Goal: Task Accomplishment & Management: Manage account settings

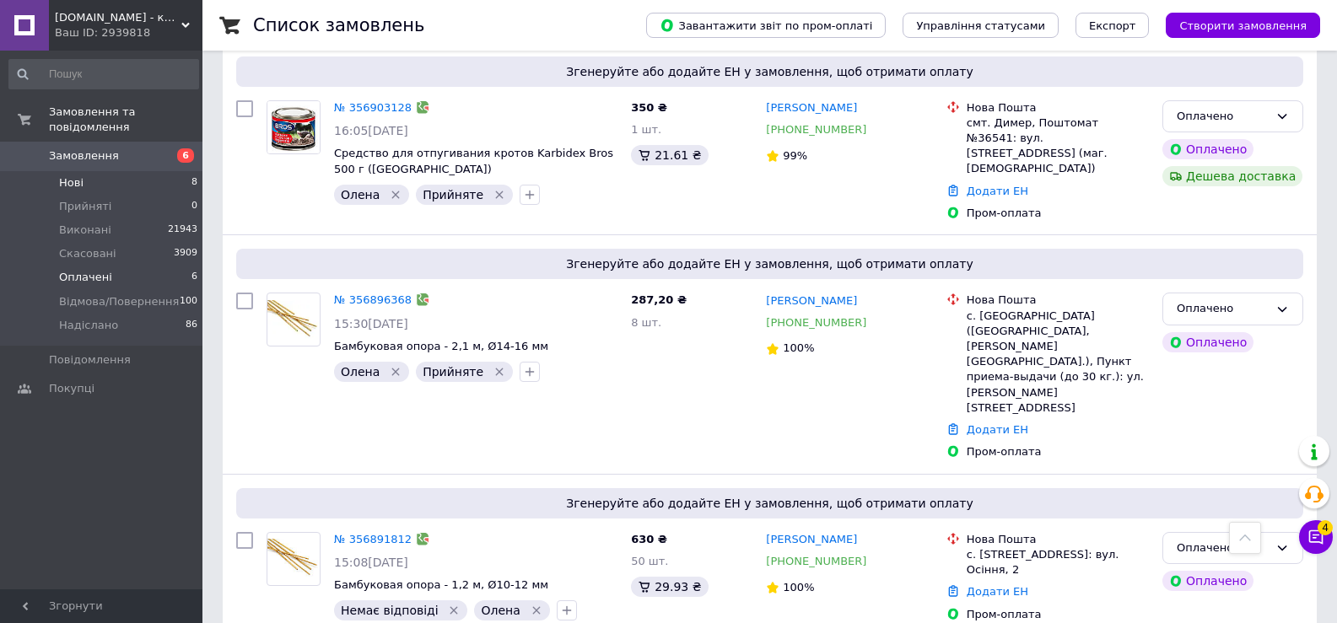
scroll to position [377, 0]
click at [82, 174] on li "Нові 8" at bounding box center [103, 183] width 207 height 24
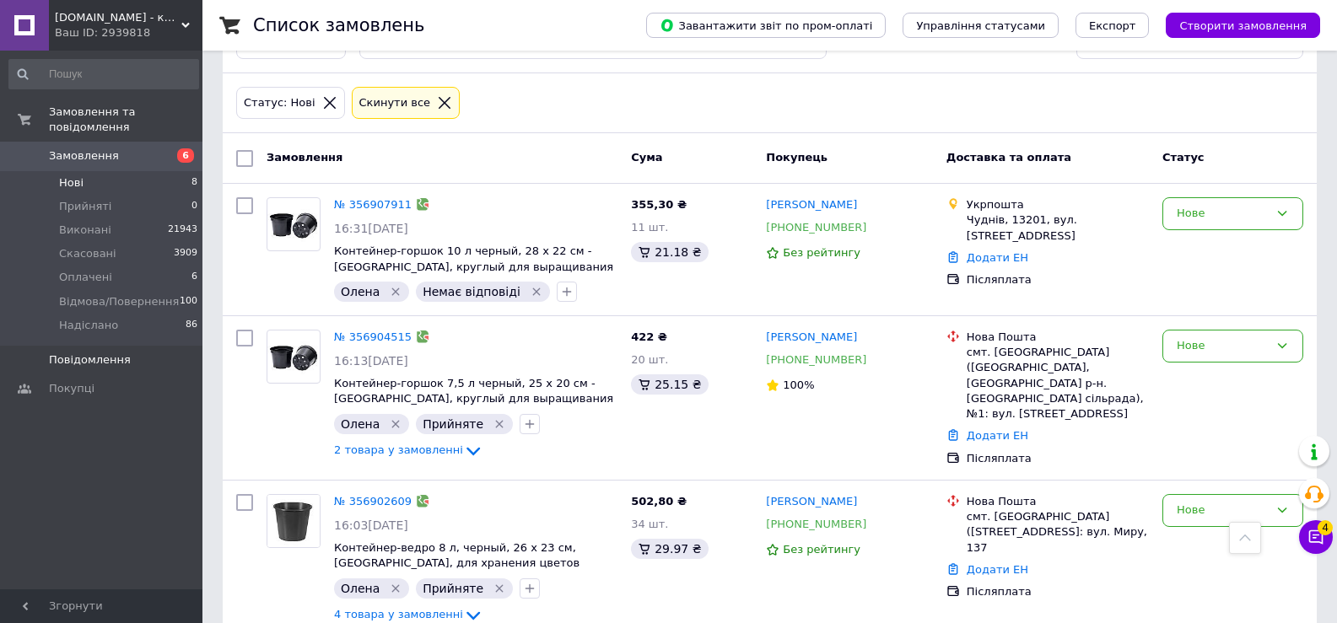
scroll to position [43, 0]
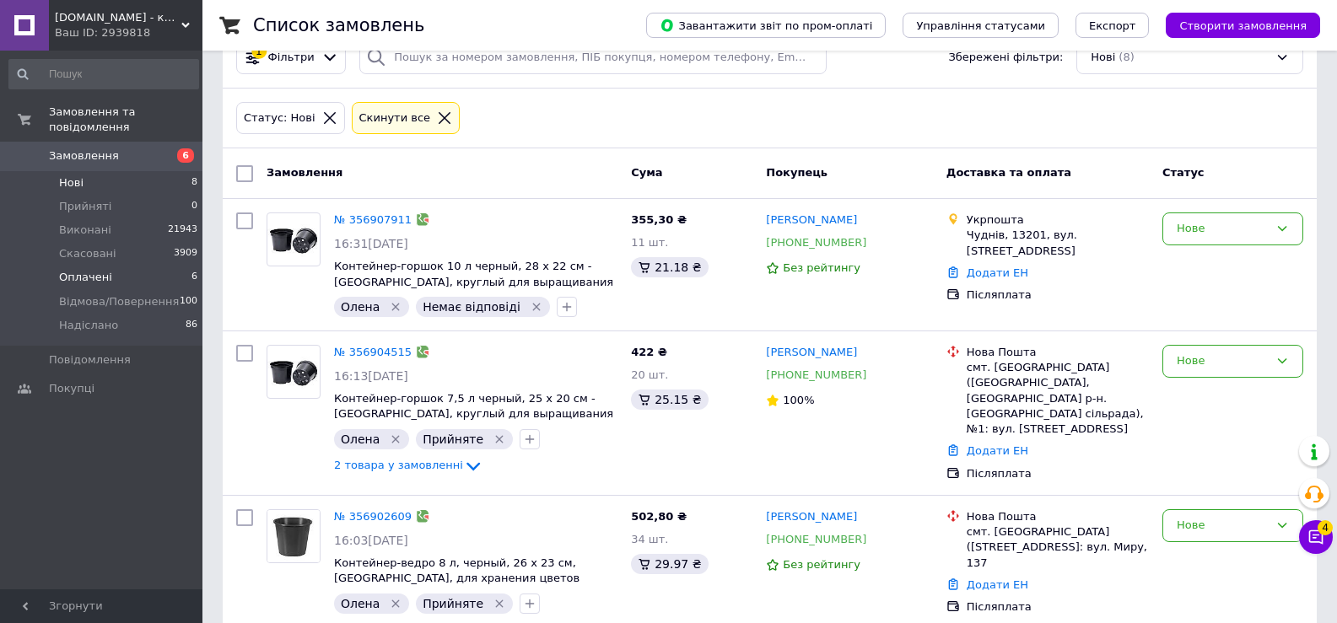
drag, startPoint x: 85, startPoint y: 262, endPoint x: 150, endPoint y: 288, distance: 69.7
click at [87, 270] on span "Оплачені" at bounding box center [85, 277] width 53 height 15
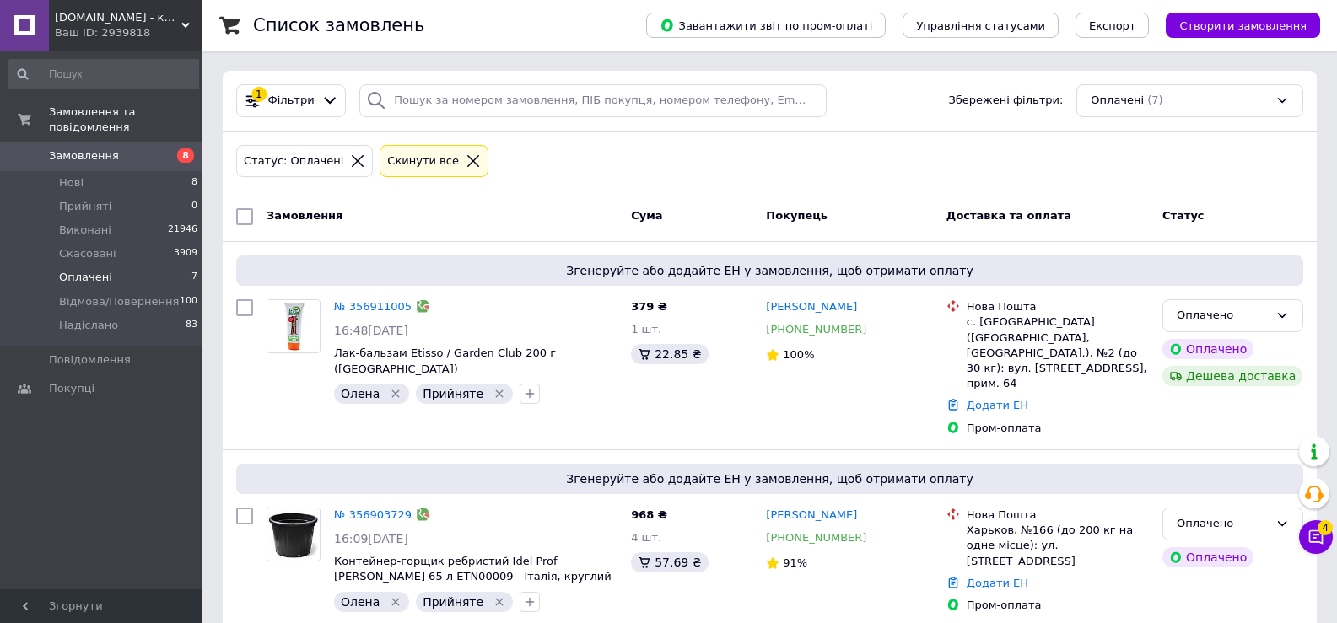
click at [78, 270] on span "Оплачені" at bounding box center [85, 277] width 53 height 15
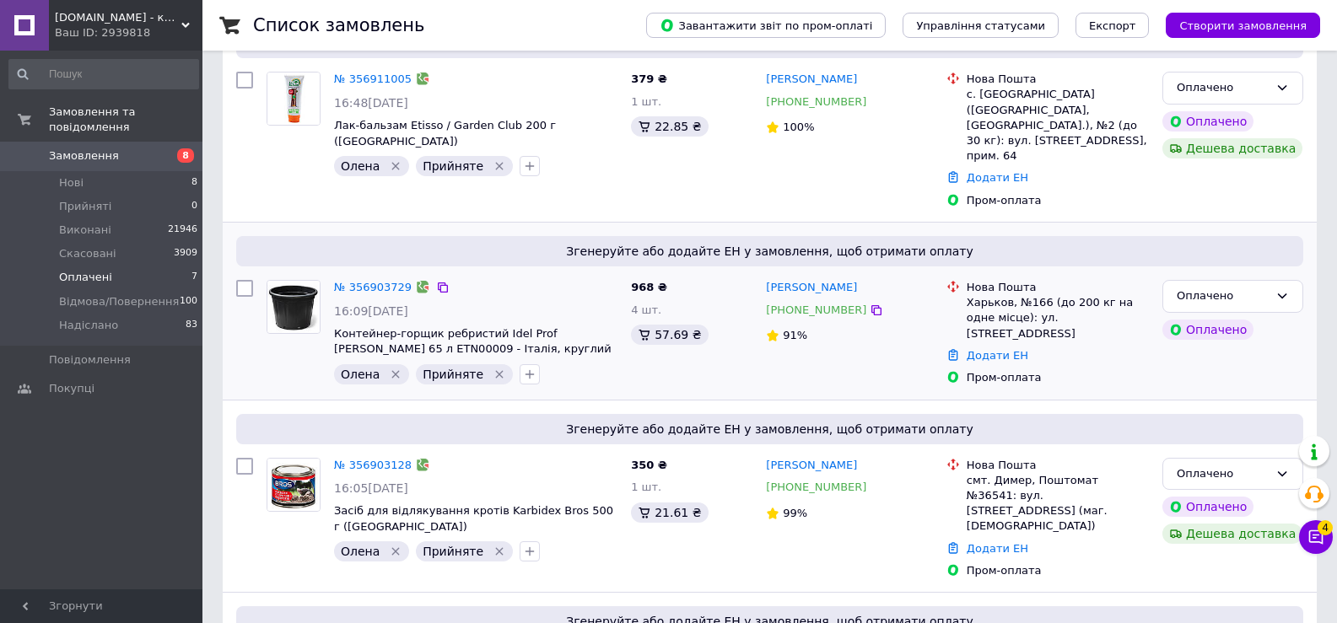
scroll to position [218, 0]
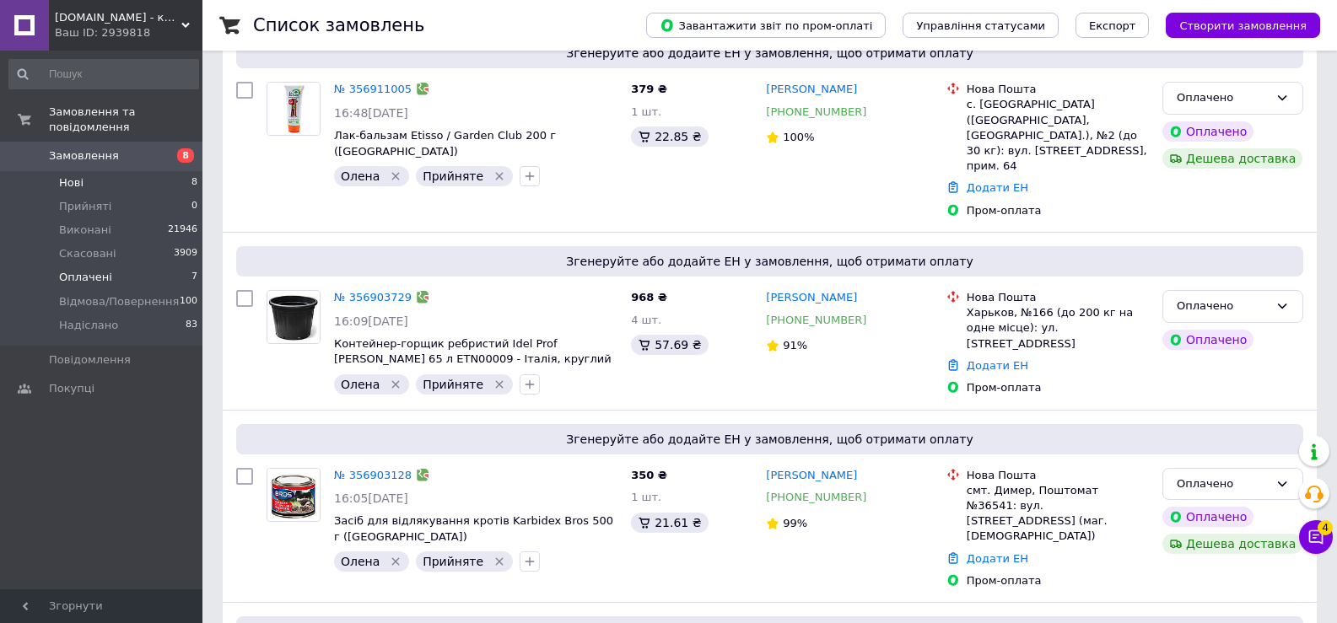
click at [73, 175] on span "Нові" at bounding box center [71, 182] width 24 height 15
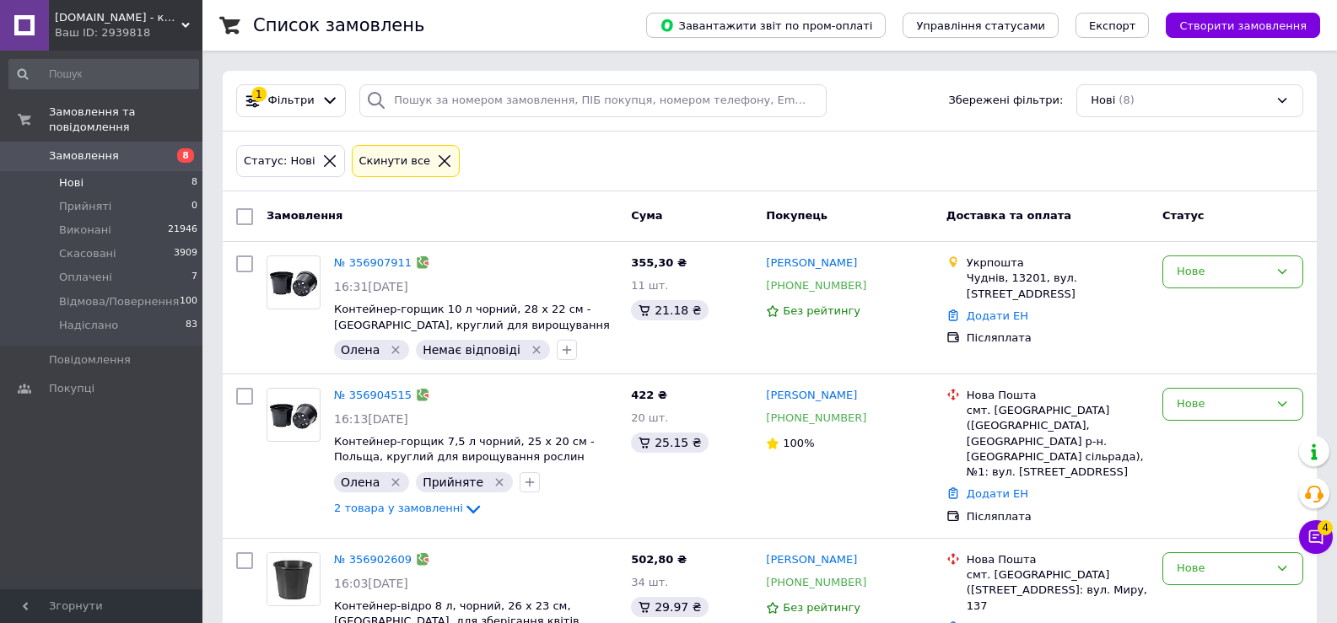
click at [71, 175] on span "Нові" at bounding box center [71, 182] width 24 height 15
click at [73, 175] on span "Нові" at bounding box center [71, 182] width 24 height 15
click at [94, 270] on span "Оплачені" at bounding box center [85, 277] width 53 height 15
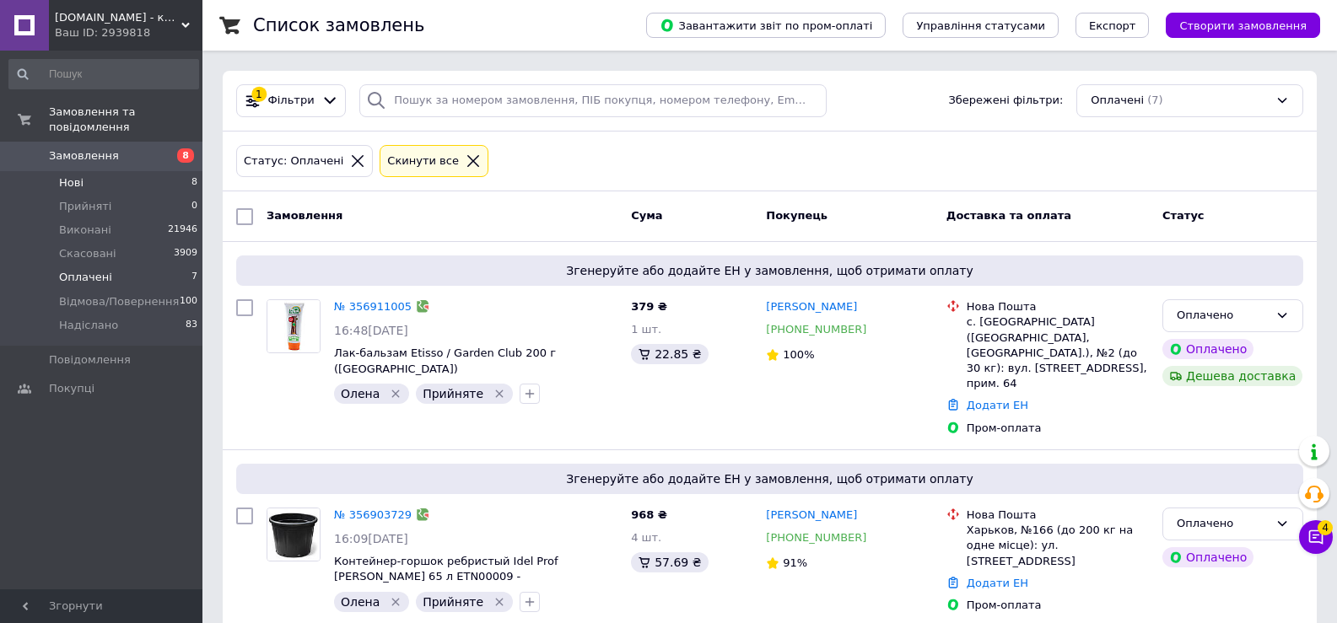
click at [93, 171] on li "Нові 8" at bounding box center [103, 183] width 207 height 24
